Goal: Submit feedback/report problem

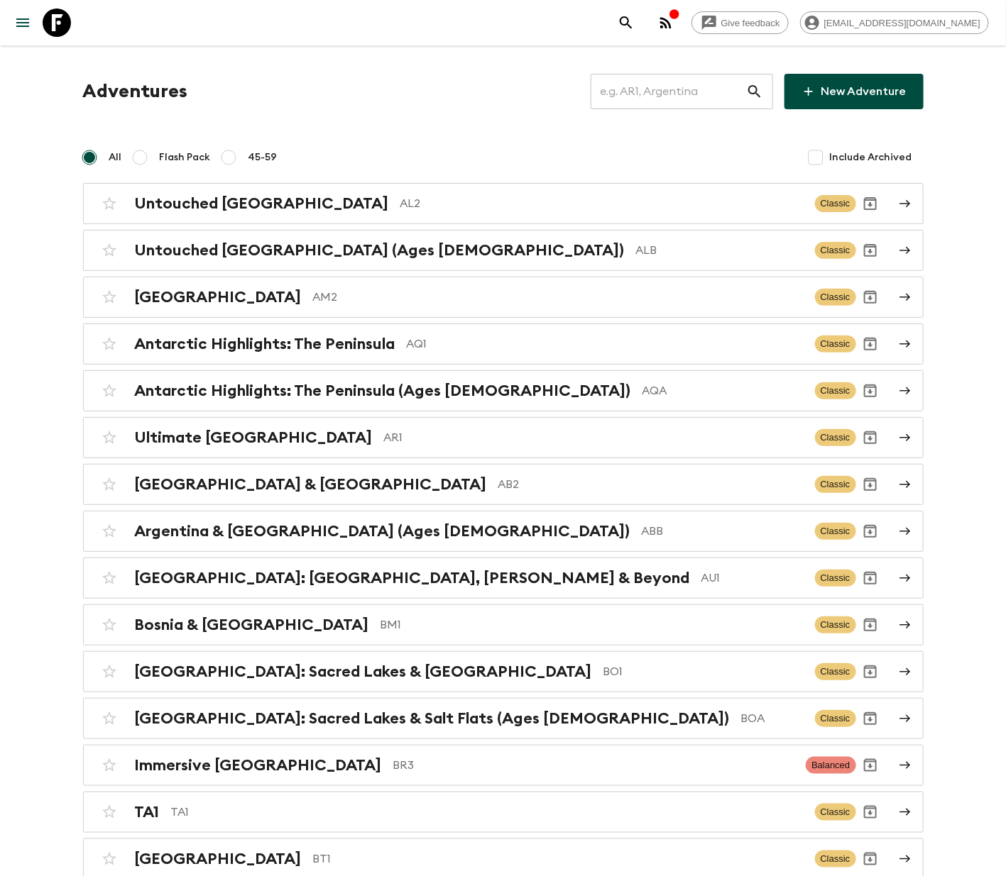
click at [664, 89] on input "text" at bounding box center [667, 92] width 155 height 40
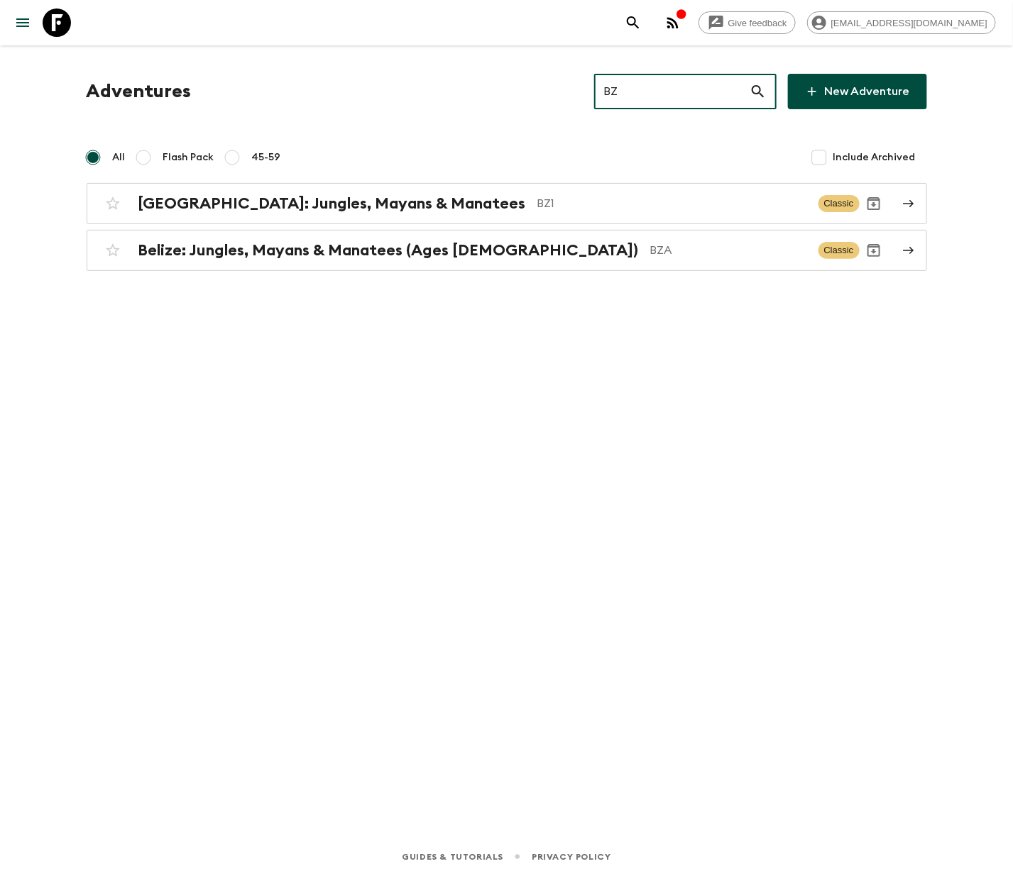
type input "BZ1"
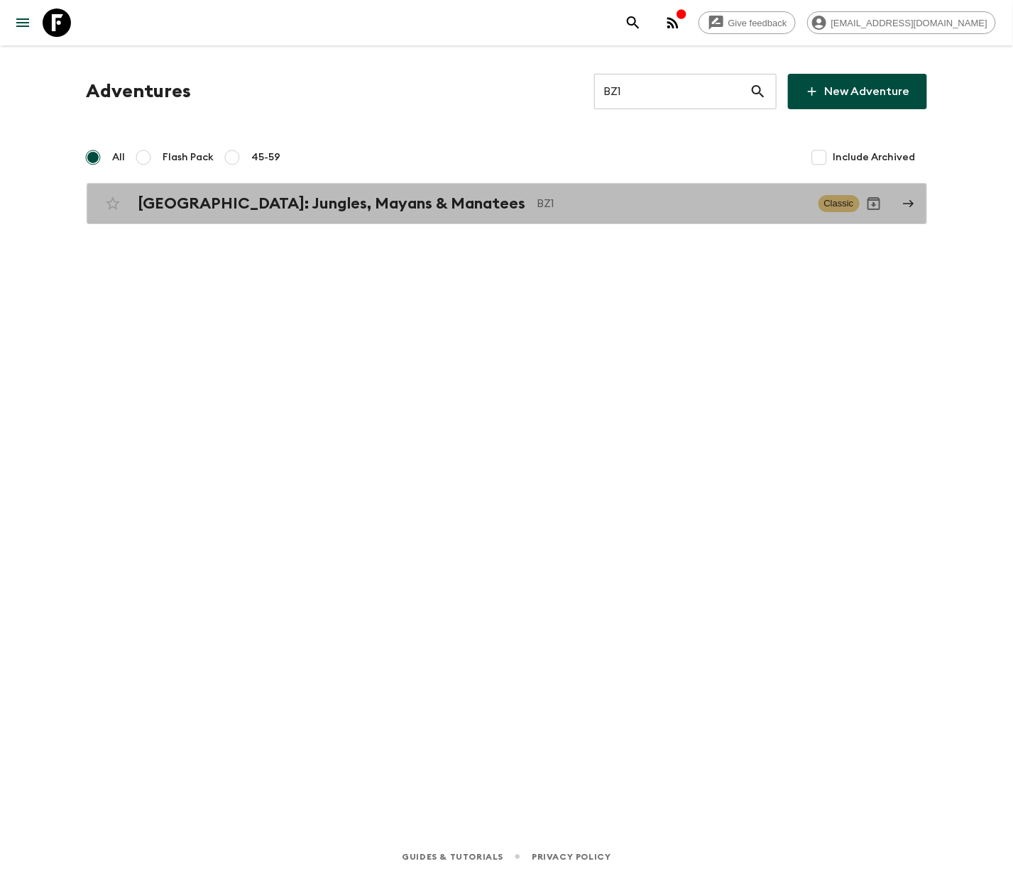
click at [270, 202] on h2 "[GEOGRAPHIC_DATA]: Jungles, Mayans & Manatees" at bounding box center [331, 203] width 387 height 18
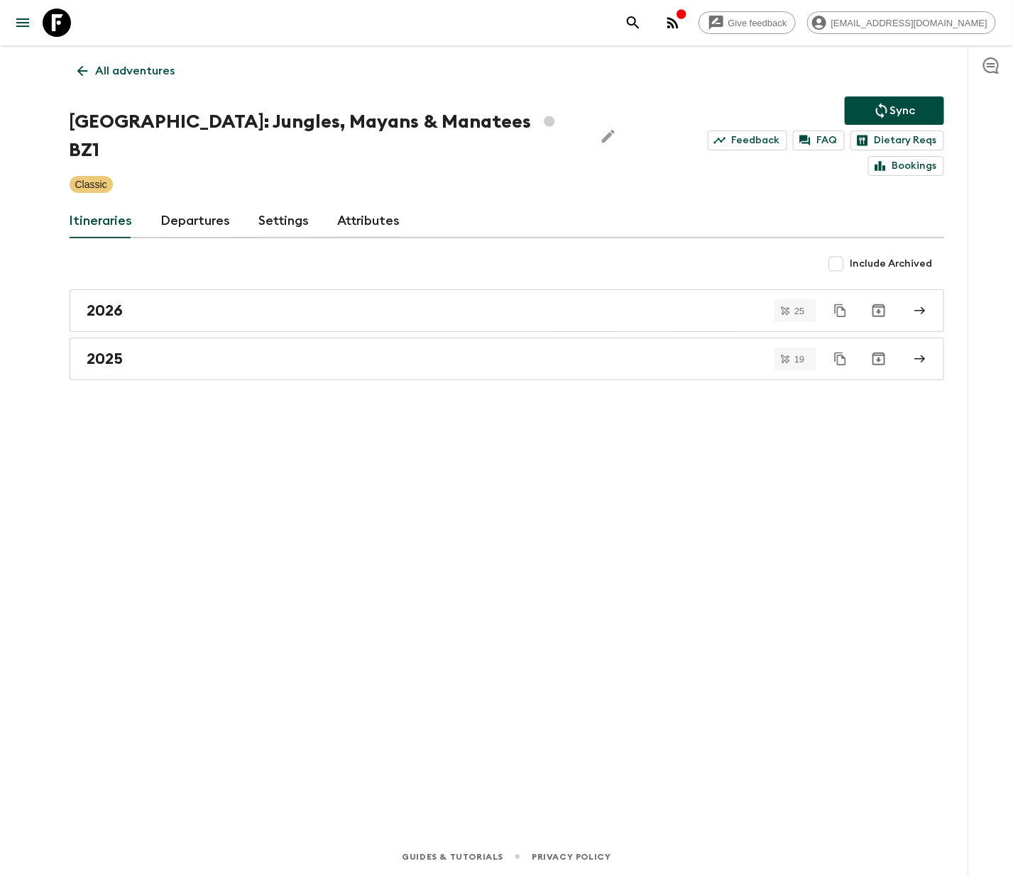
click at [192, 204] on link "Departures" at bounding box center [196, 221] width 70 height 34
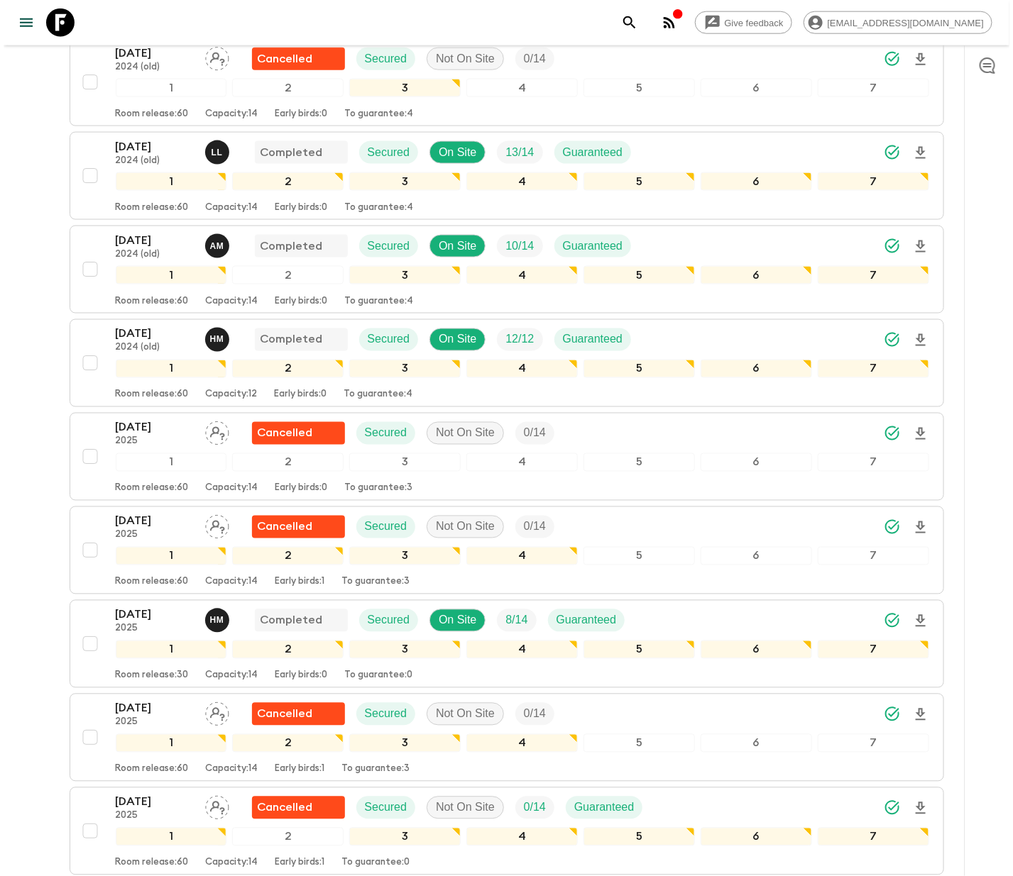
scroll to position [1107, 0]
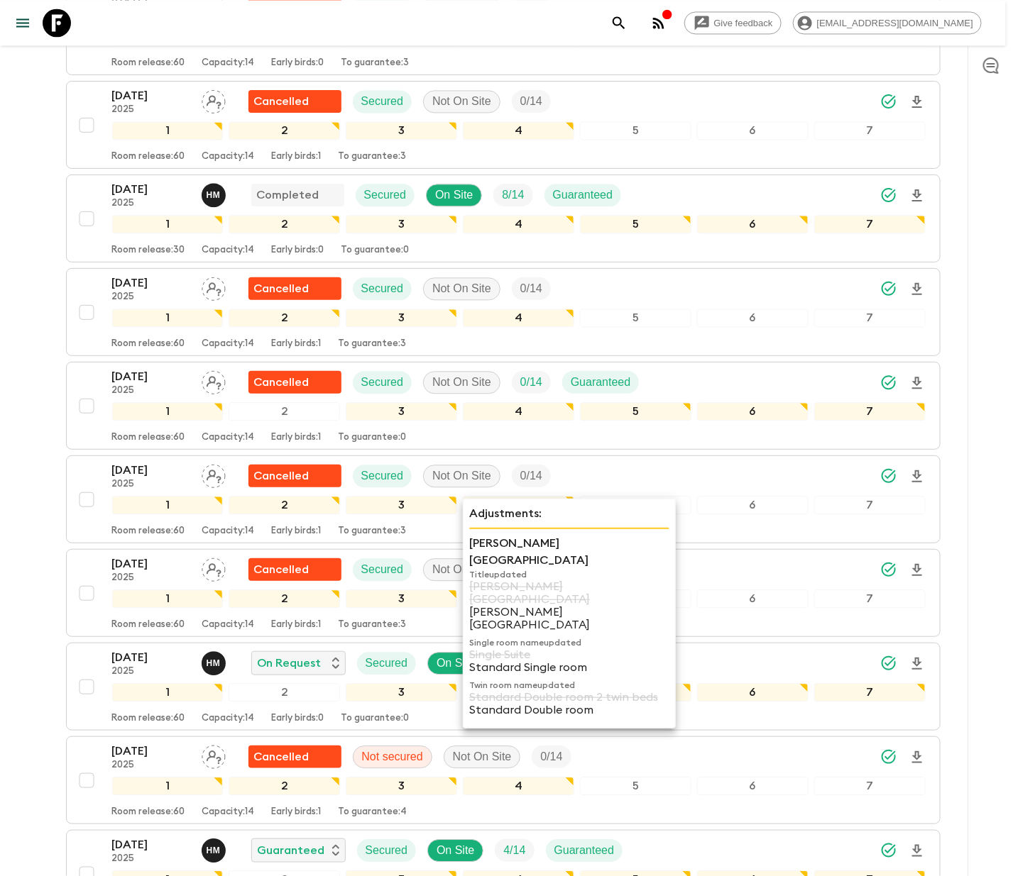
click at [248, 402] on div "2" at bounding box center [284, 411] width 111 height 18
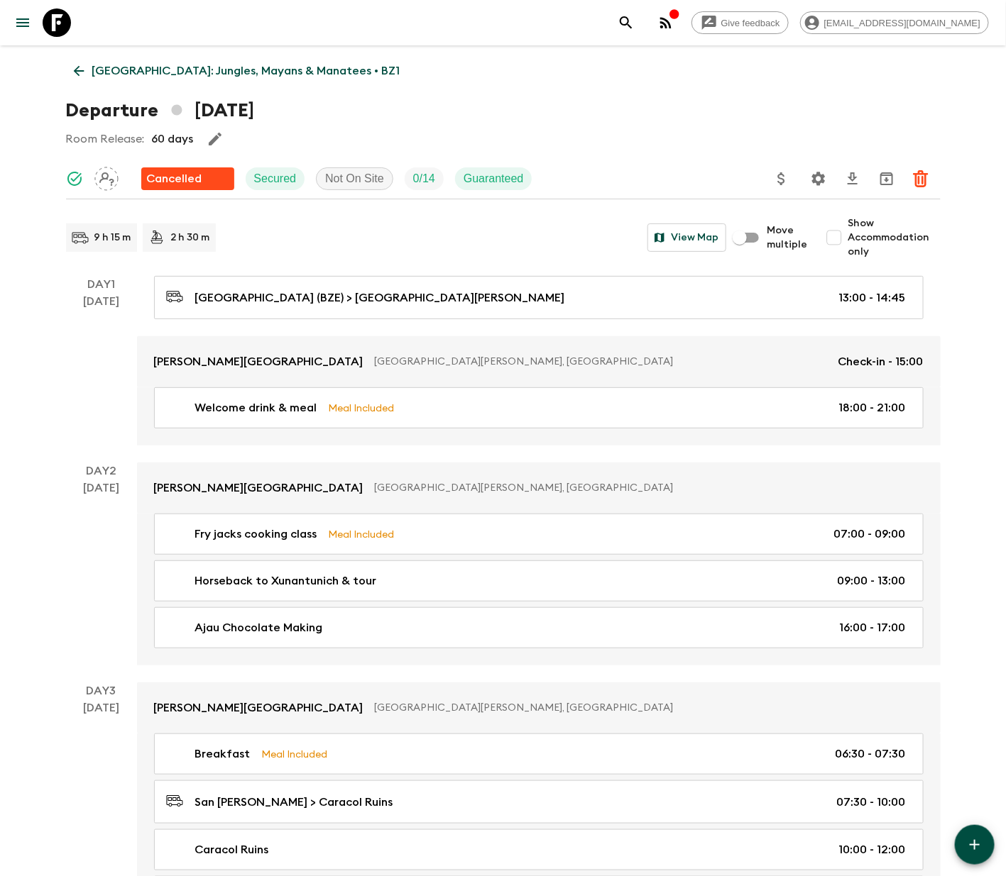
click at [78, 67] on icon at bounding box center [78, 71] width 11 height 11
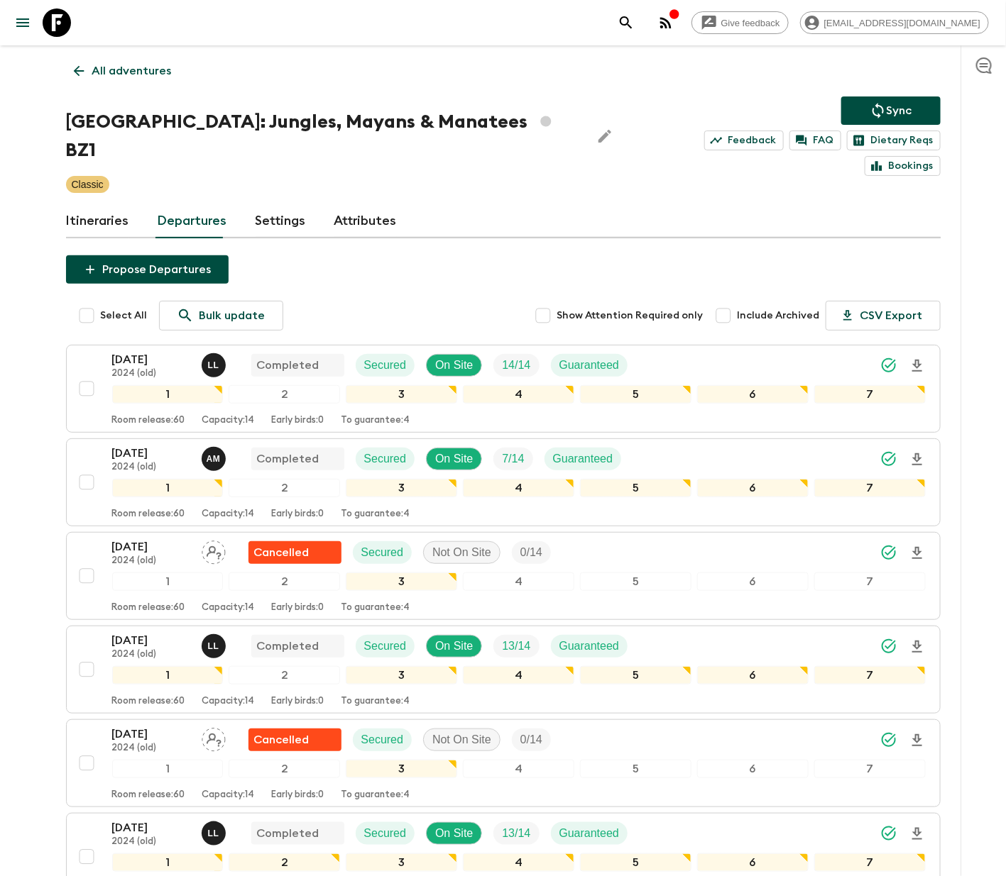
scroll to position [1783, 0]
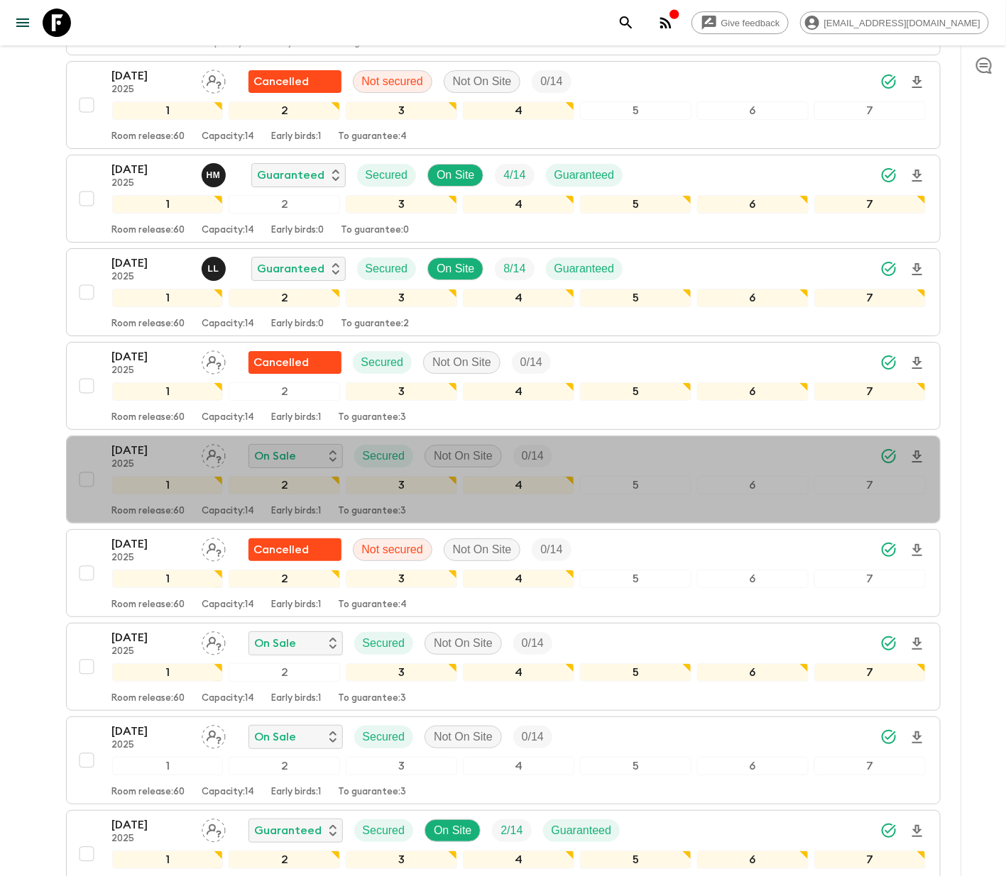
click at [85, 443] on div "[DATE] 2025 On Sale Secured Not On Site 0 / 14 1 2 3 4 5 6 7 Room release: 60 C…" at bounding box center [498, 479] width 853 height 75
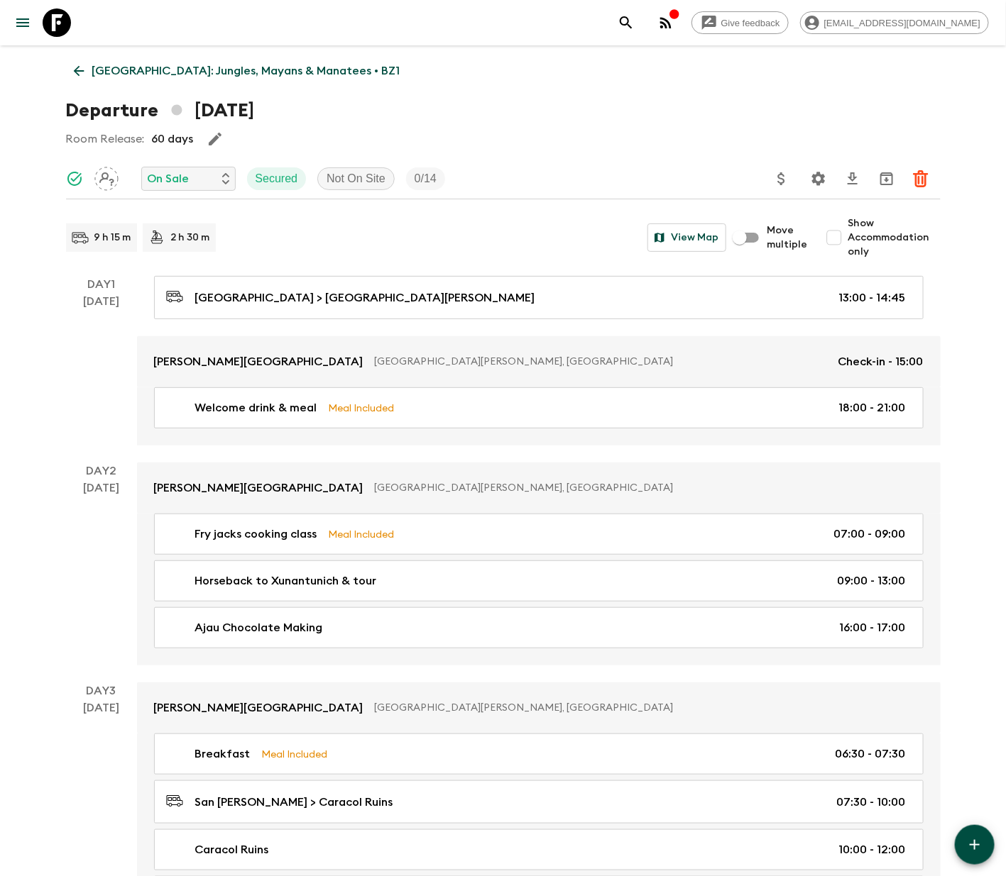
click at [78, 67] on icon at bounding box center [78, 71] width 11 height 11
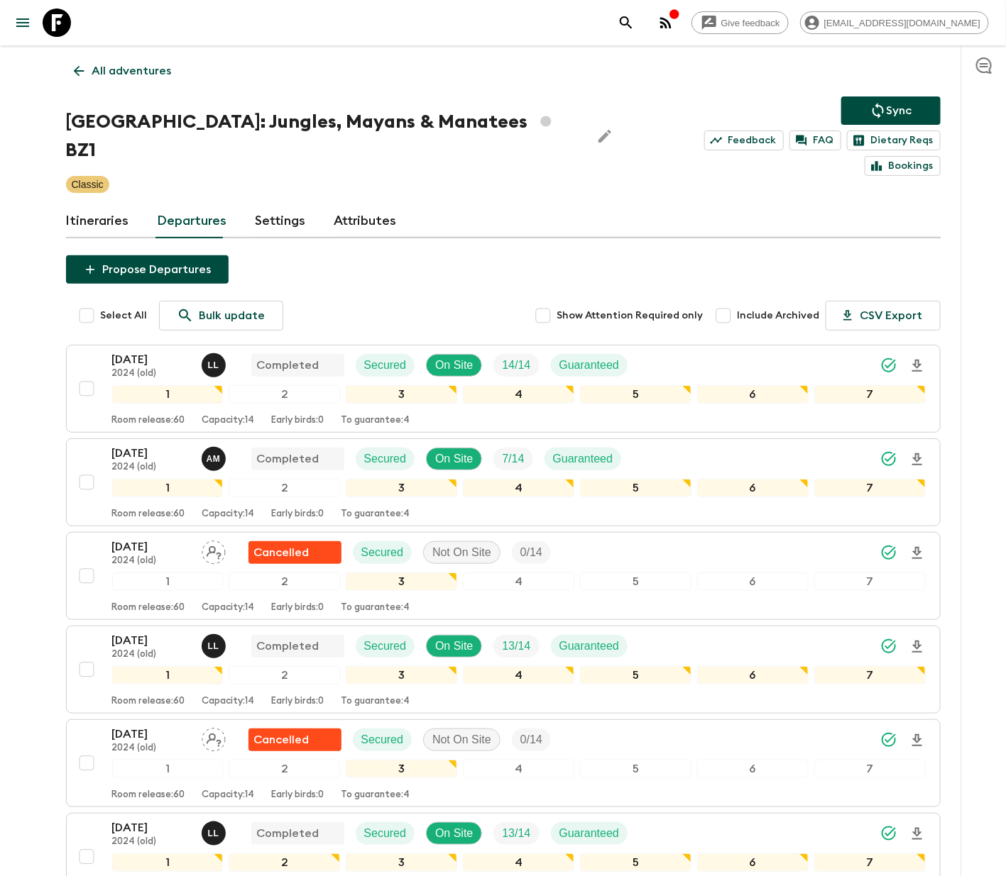
scroll to position [1783, 0]
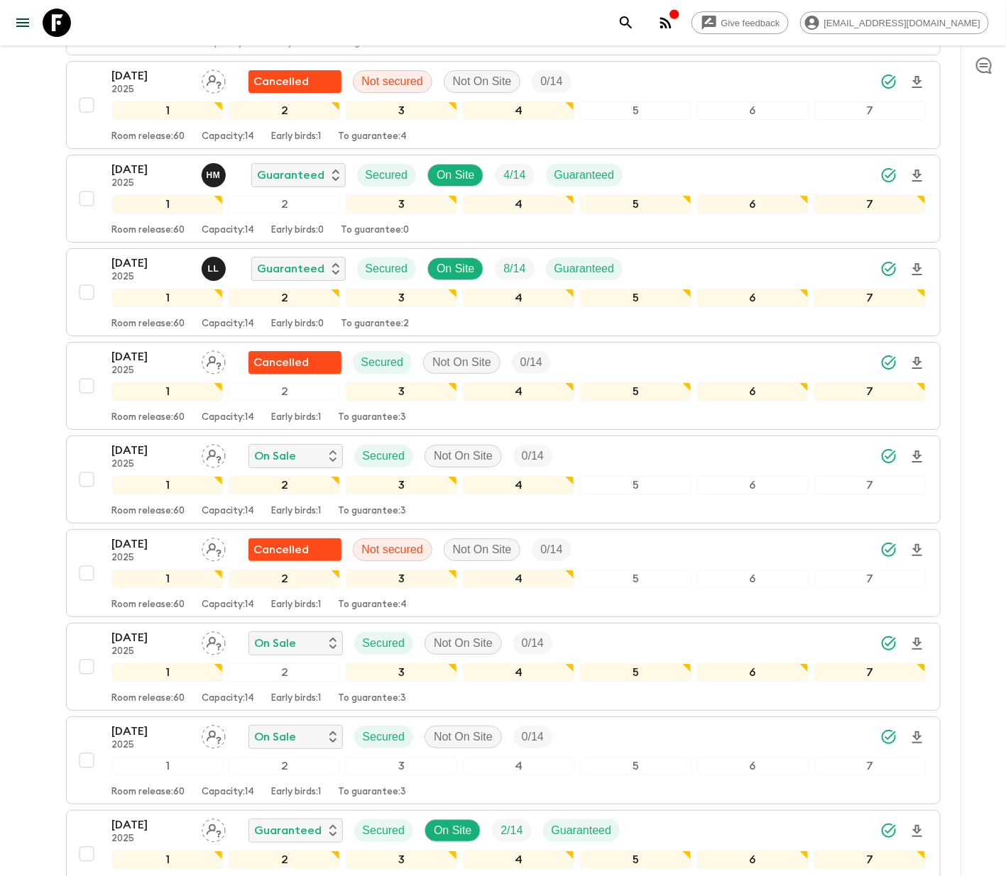
click at [84, 443] on div "[DATE] 2025 On Sale Secured Not On Site 0 / 14 1 2 3 4 5 6 7 Room release: 60 C…" at bounding box center [498, 479] width 853 height 75
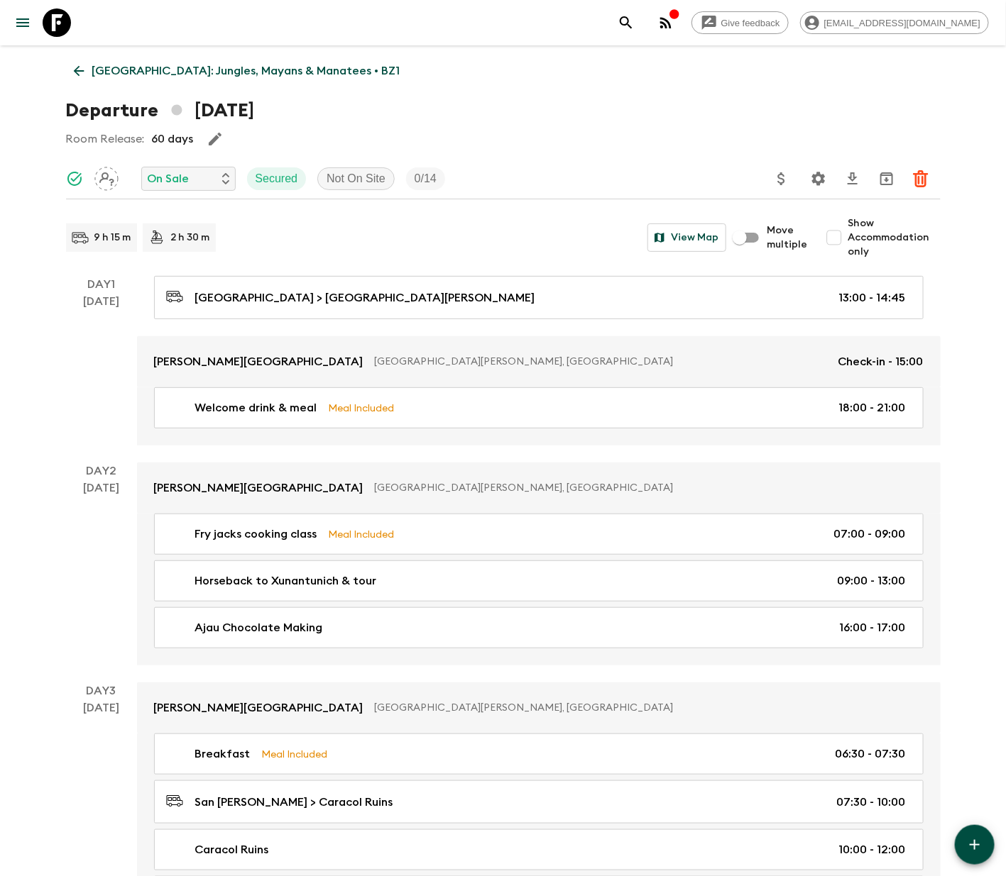
click at [185, 177] on p "On Sale" at bounding box center [169, 178] width 42 height 17
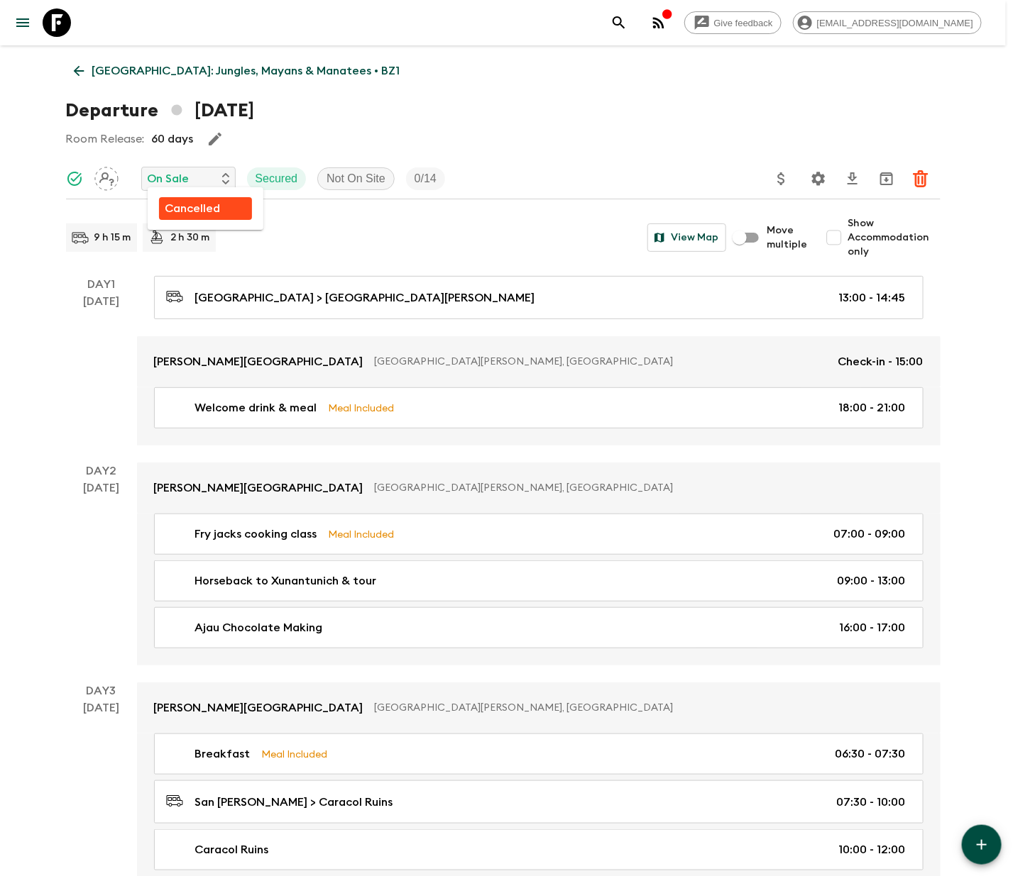
click at [190, 207] on p "Cancelled" at bounding box center [192, 208] width 55 height 17
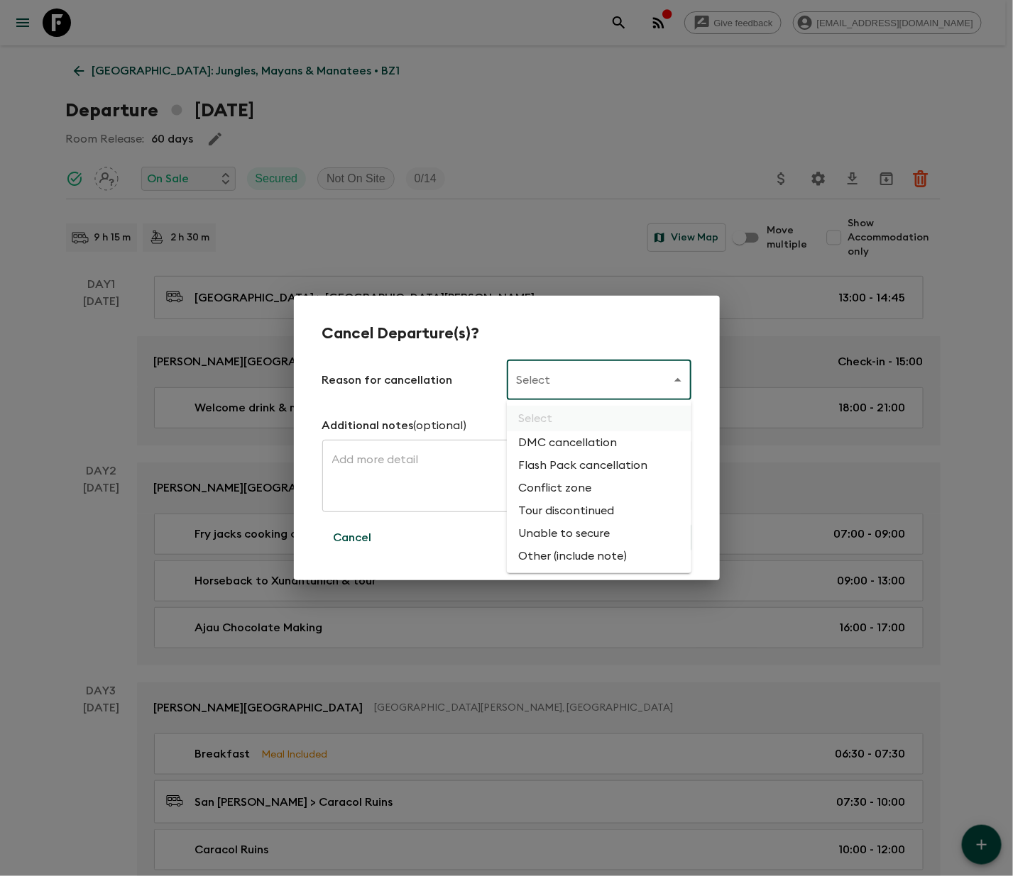
click at [579, 461] on li "Flash Pack cancellation" at bounding box center [599, 465] width 185 height 23
type input "FLASHPACK_CANCELLATION"
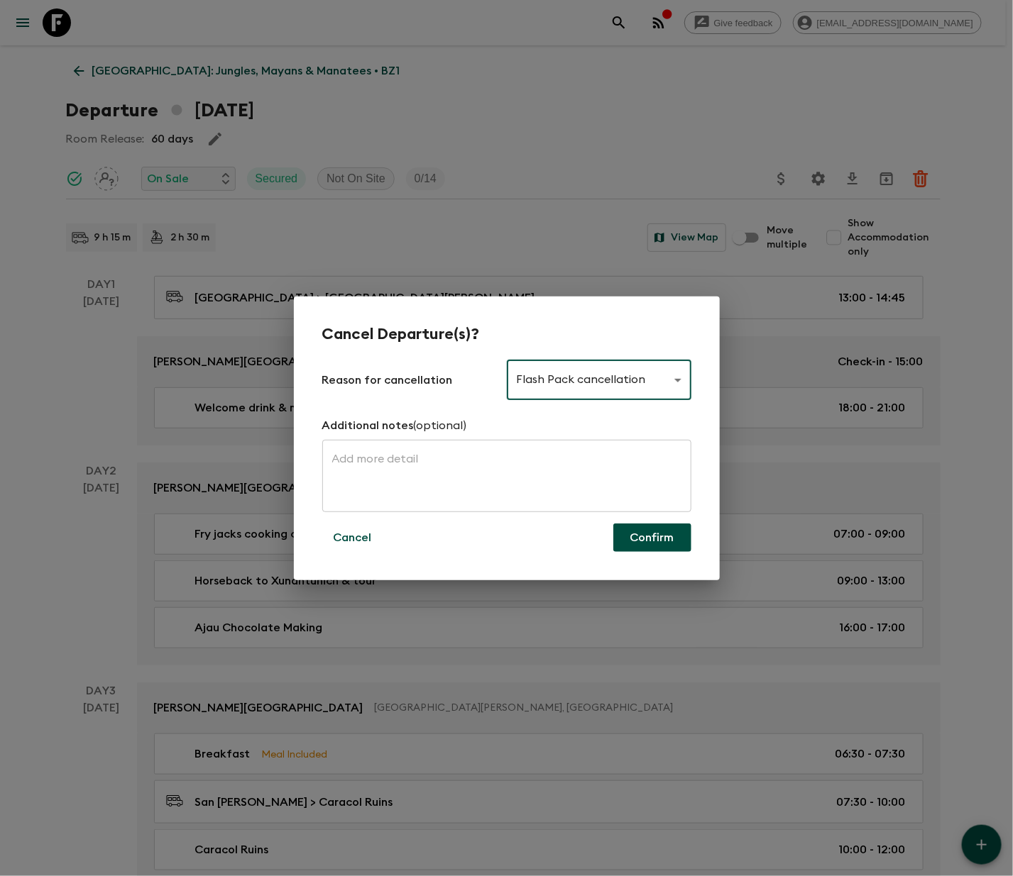
click at [650, 534] on button "Confirm" at bounding box center [652, 538] width 78 height 28
